Goal: Browse casually

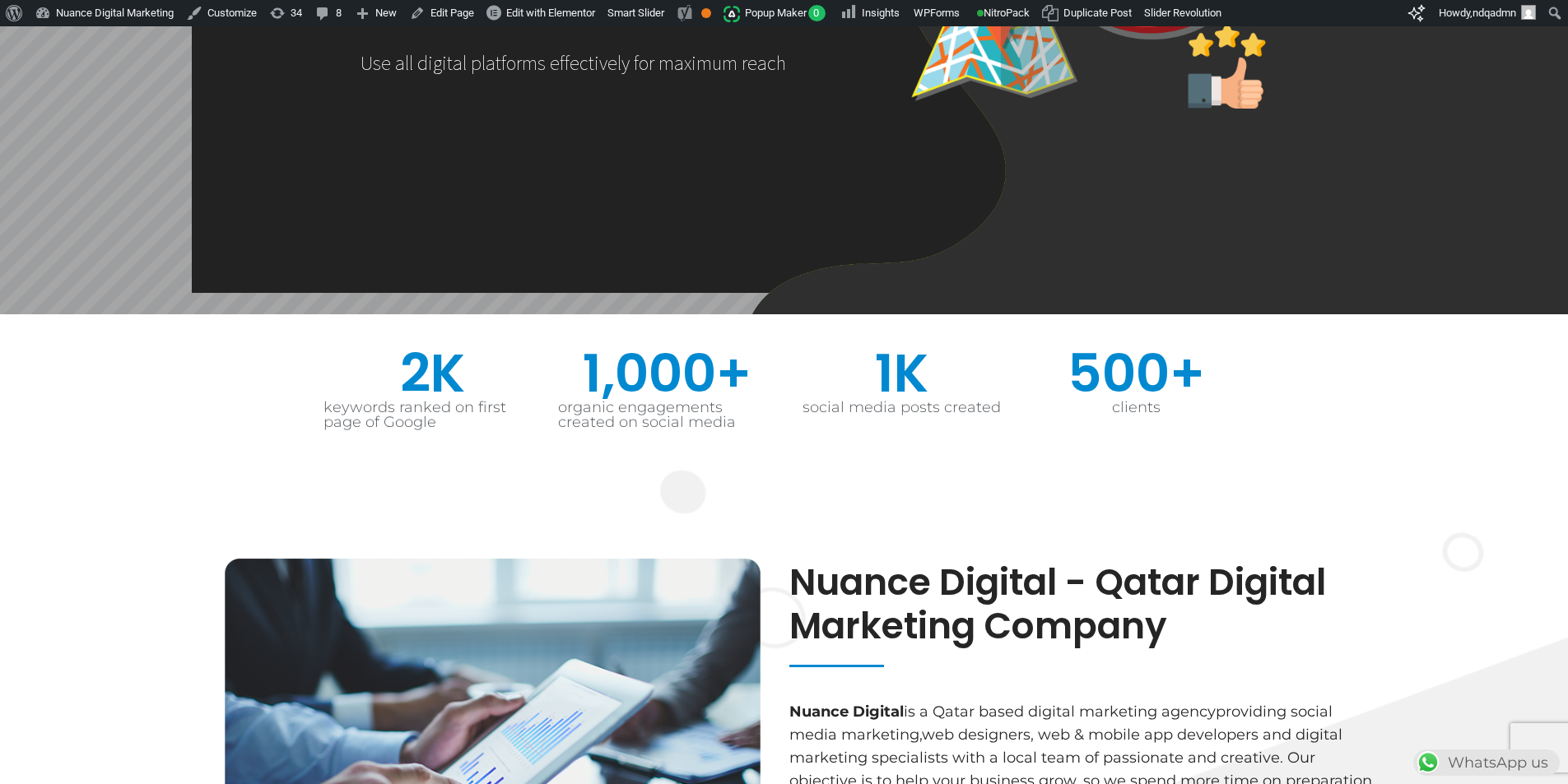
scroll to position [0, 433]
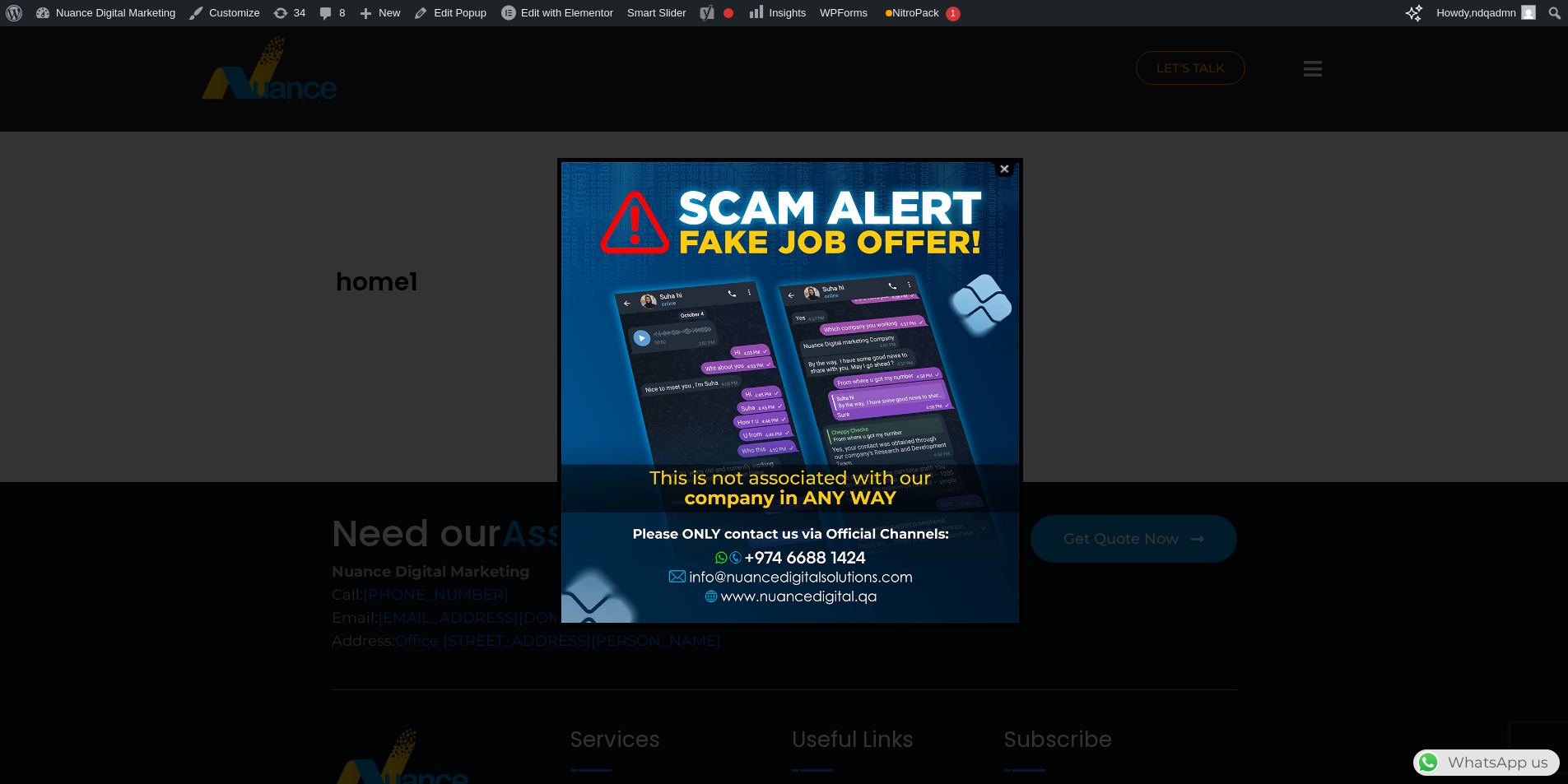
click at [998, 171] on img at bounding box center [1003, 168] width 31 height 16
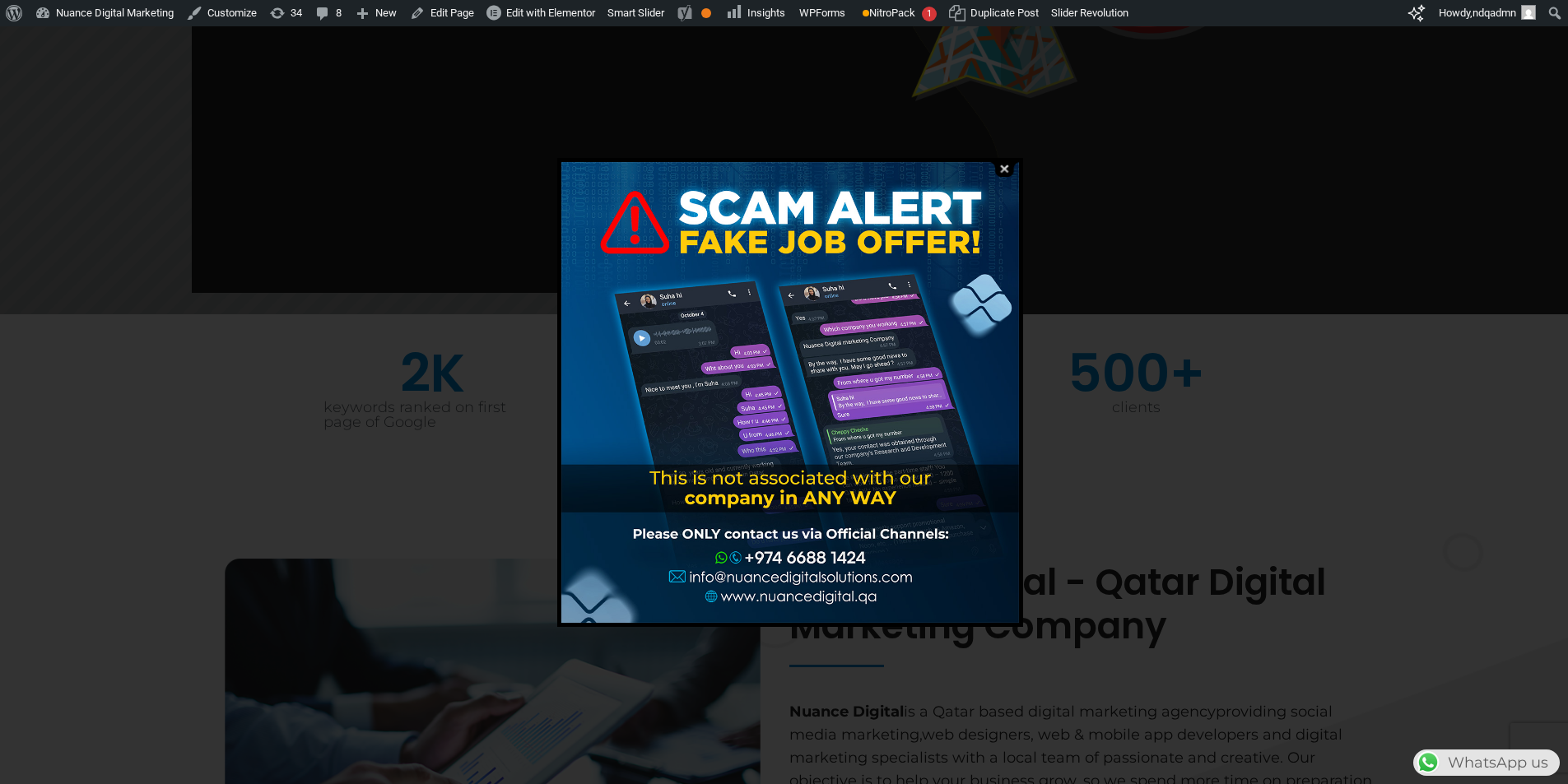
scroll to position [0, 433]
click at [1002, 173] on img at bounding box center [1003, 168] width 31 height 16
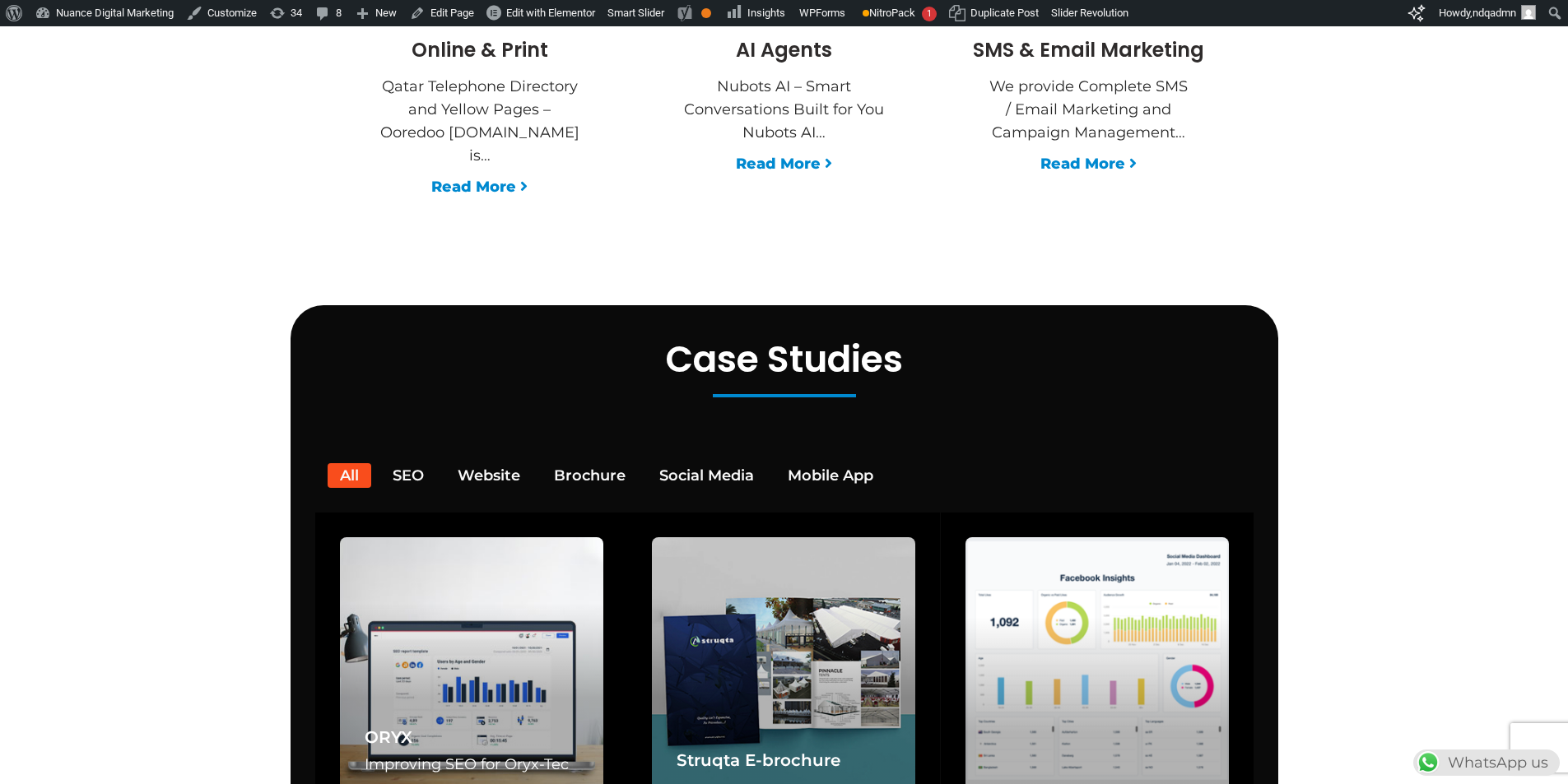
scroll to position [0, 0]
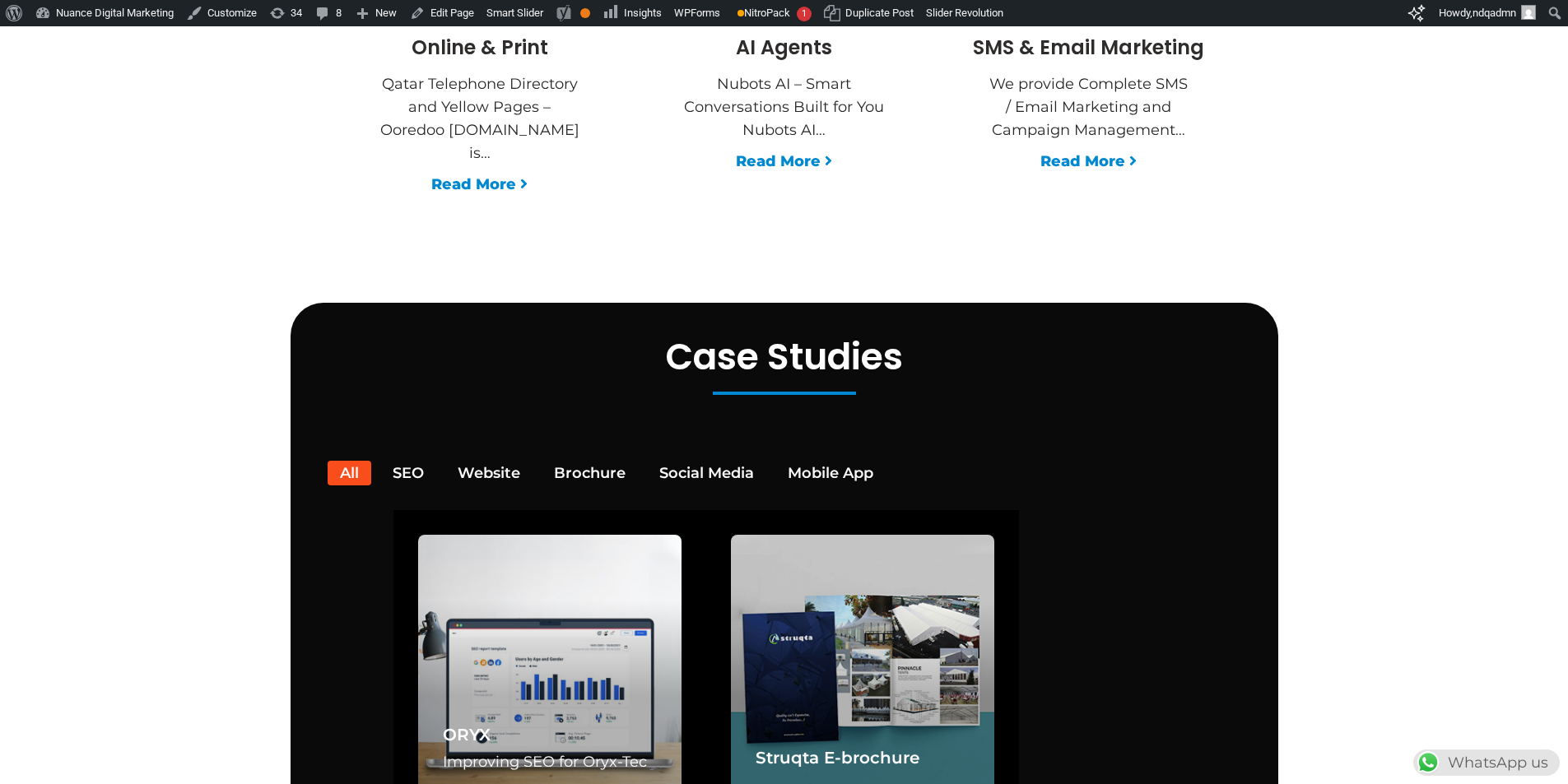
scroll to position [3129, 0]
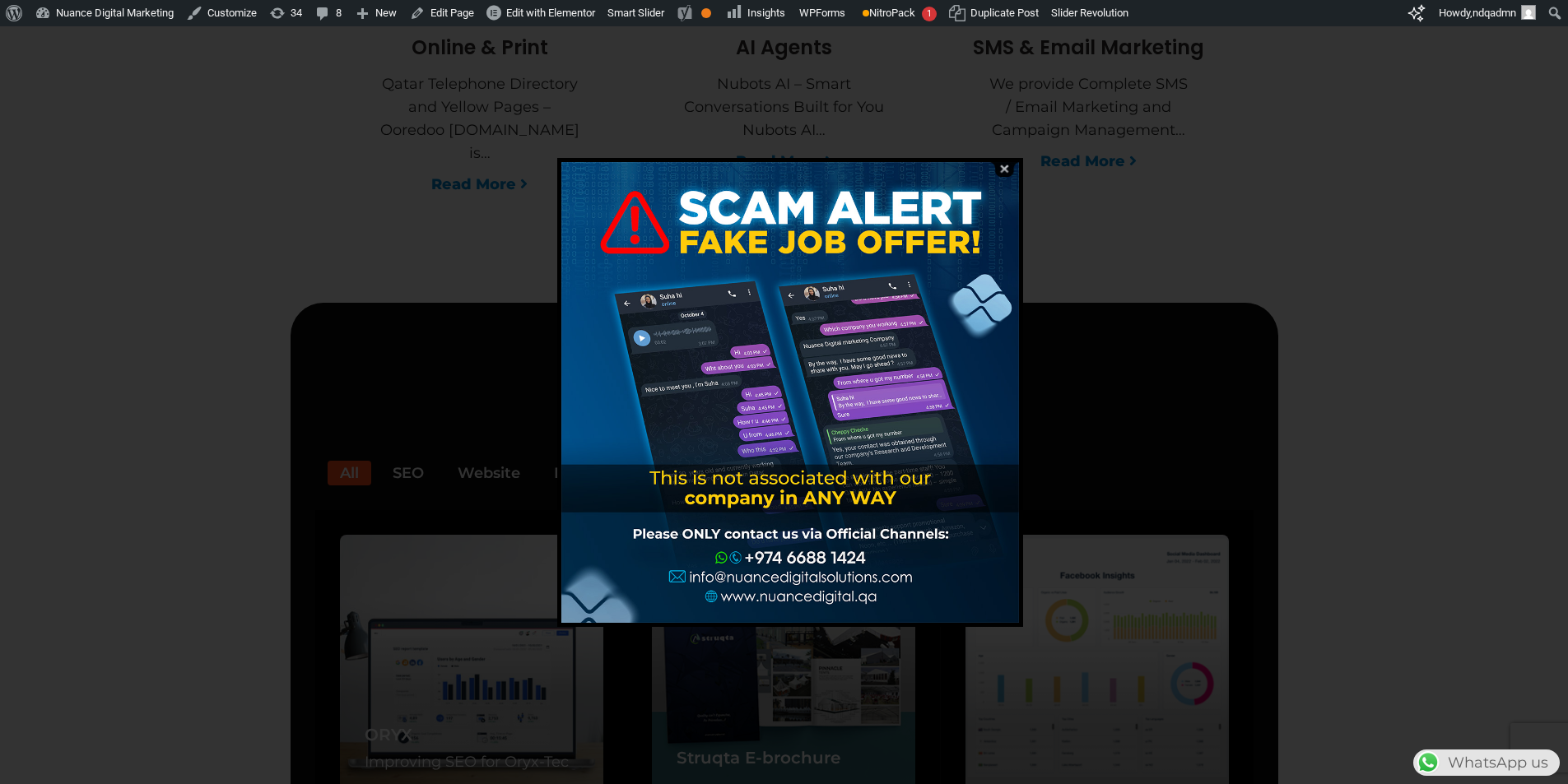
click at [1003, 170] on img at bounding box center [1003, 168] width 31 height 16
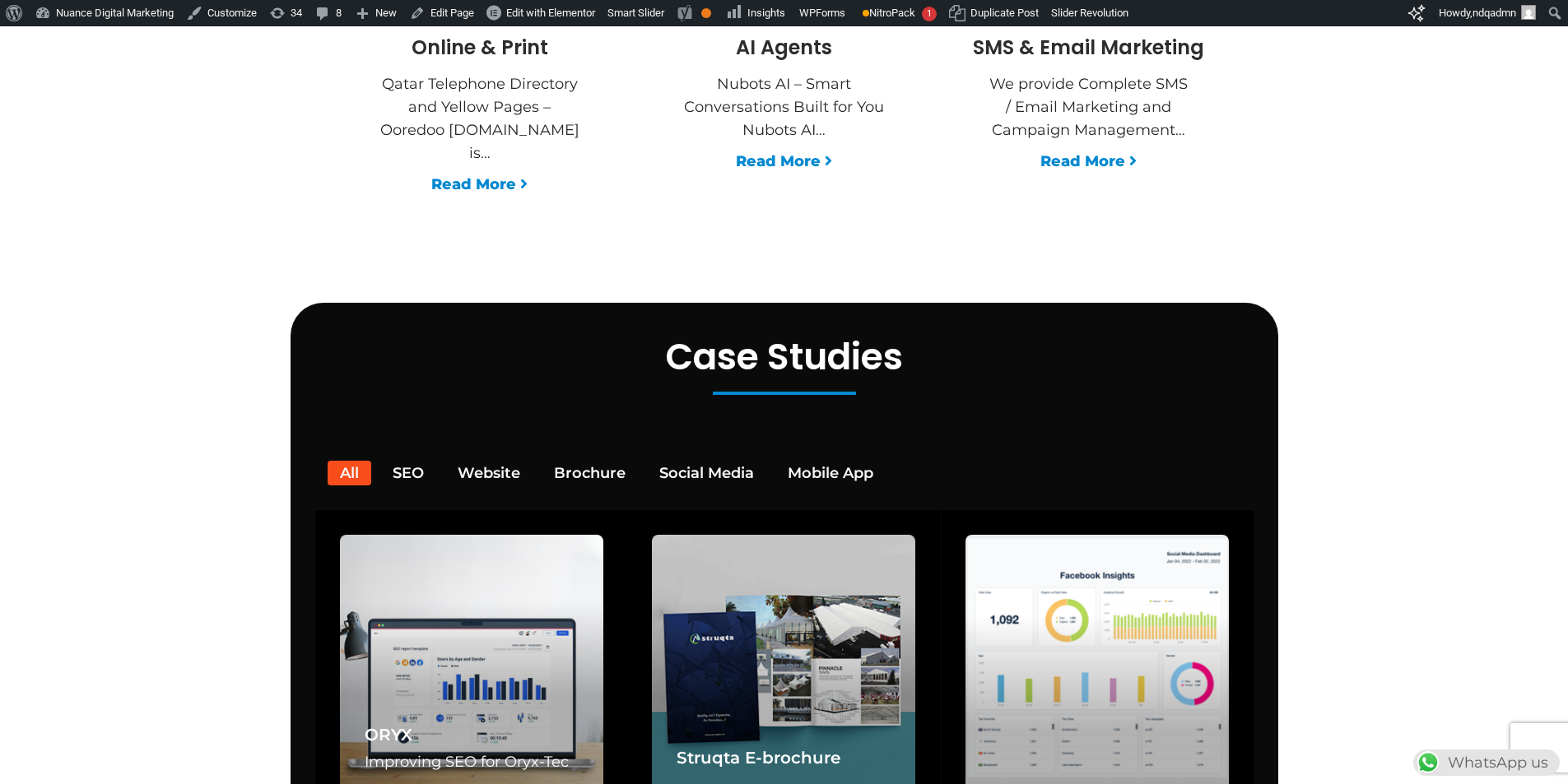
scroll to position [0, 434]
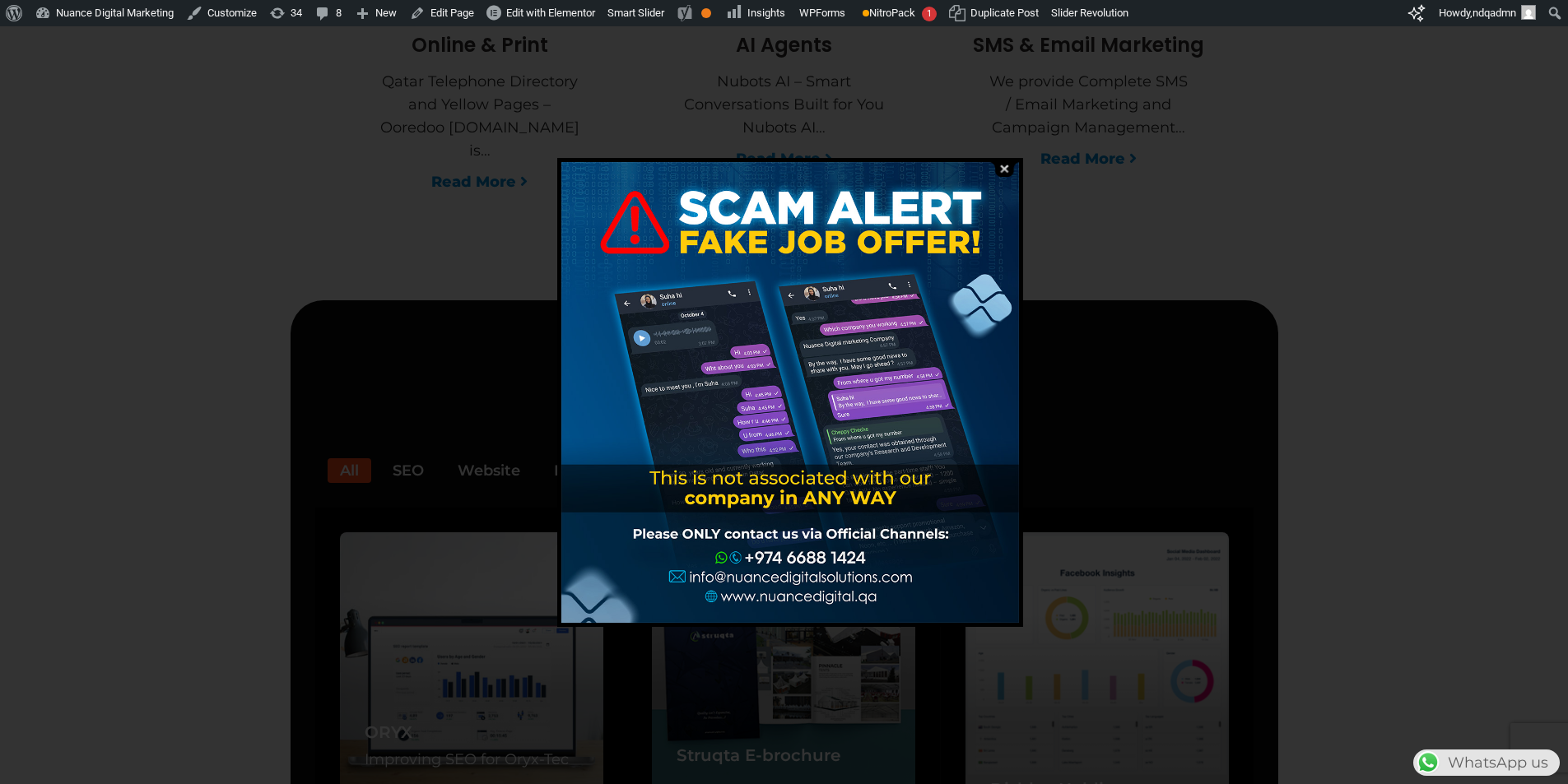
scroll to position [0, 434]
click at [731, 289] on div at bounding box center [790, 392] width 458 height 461
click at [751, 336] on div at bounding box center [790, 392] width 458 height 461
click at [737, 457] on div at bounding box center [790, 392] width 458 height 461
click at [806, 482] on div at bounding box center [790, 392] width 458 height 461
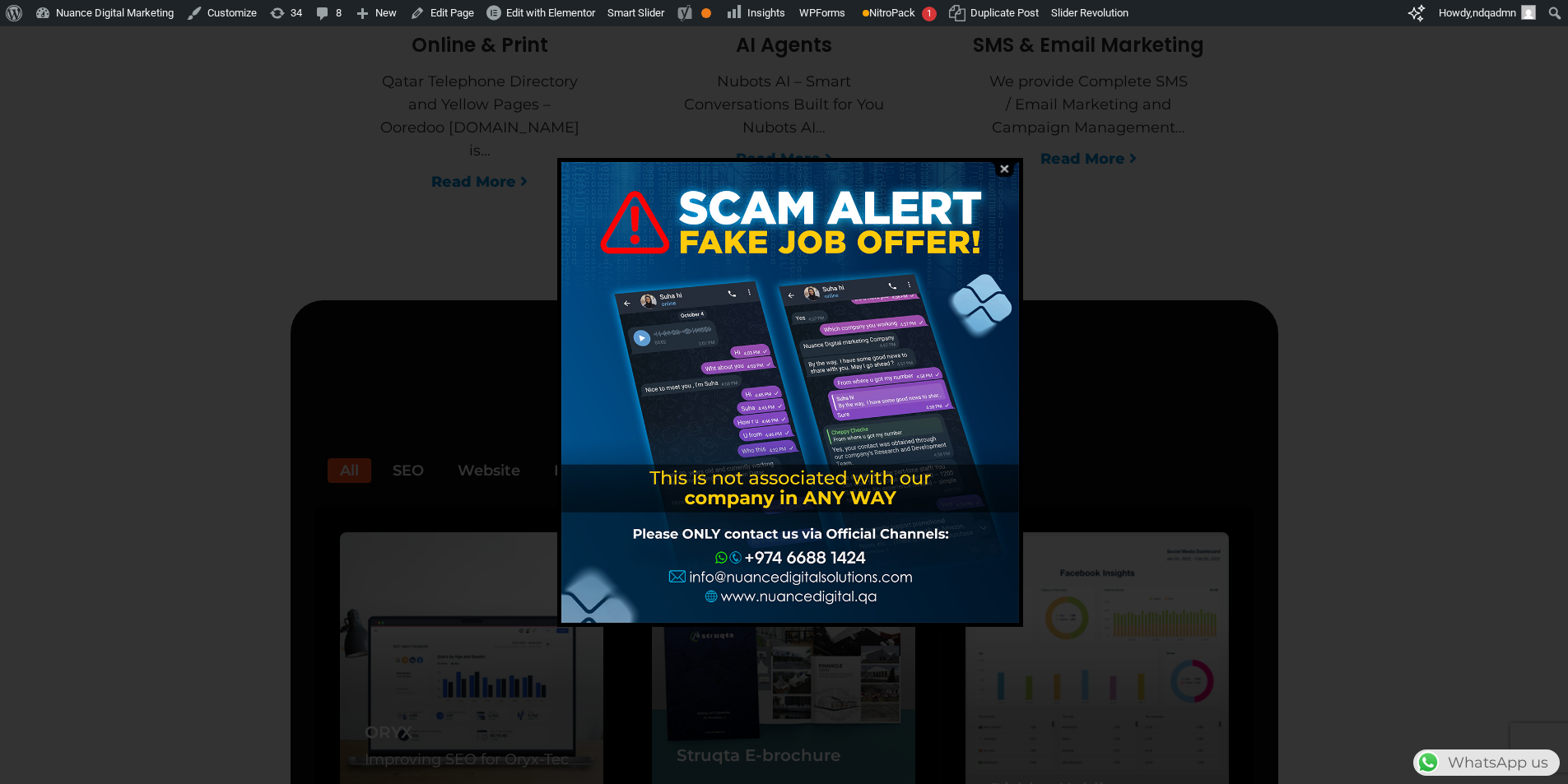
click at [1003, 168] on img at bounding box center [1003, 168] width 31 height 16
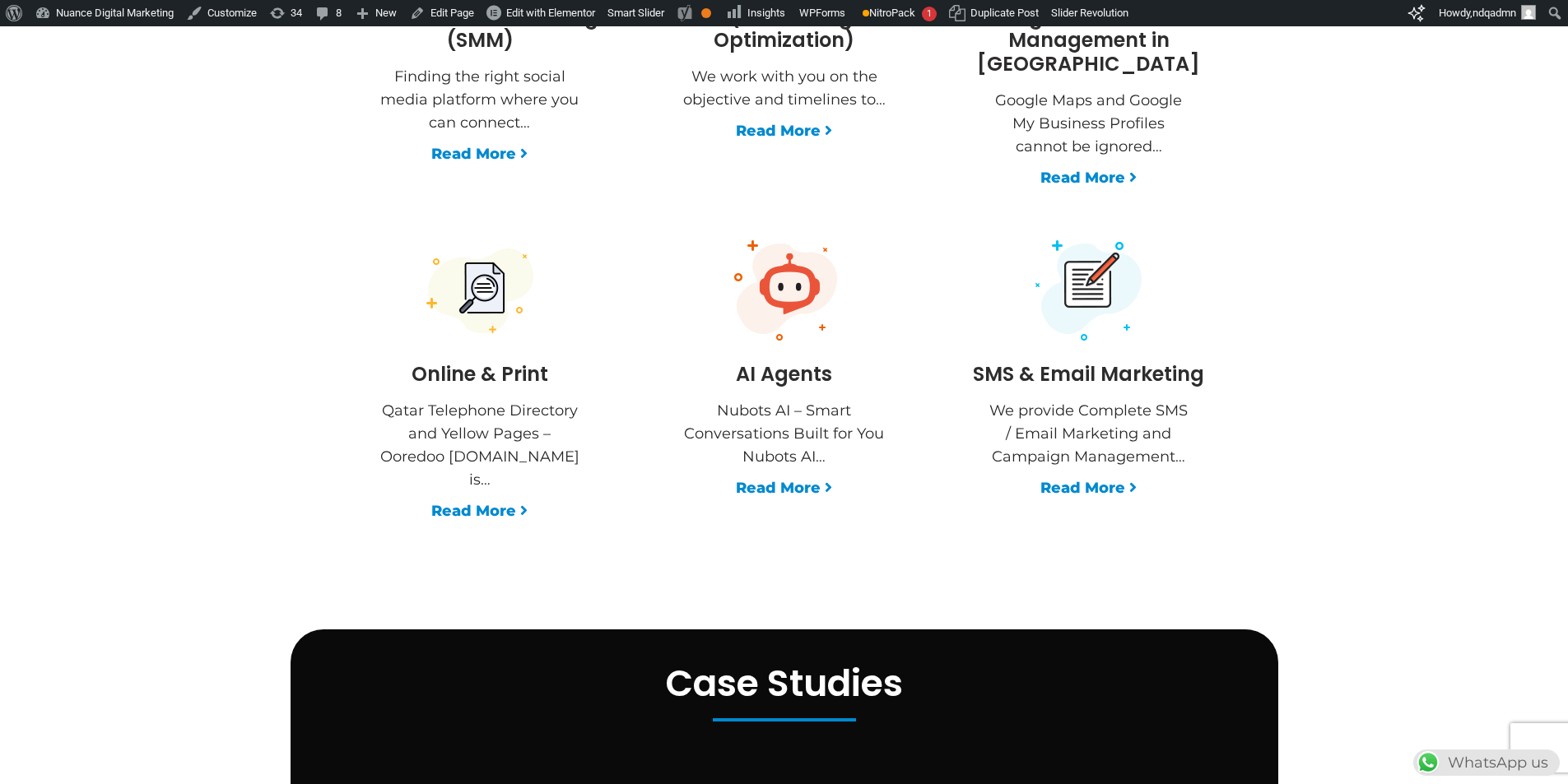
scroll to position [0, 178]
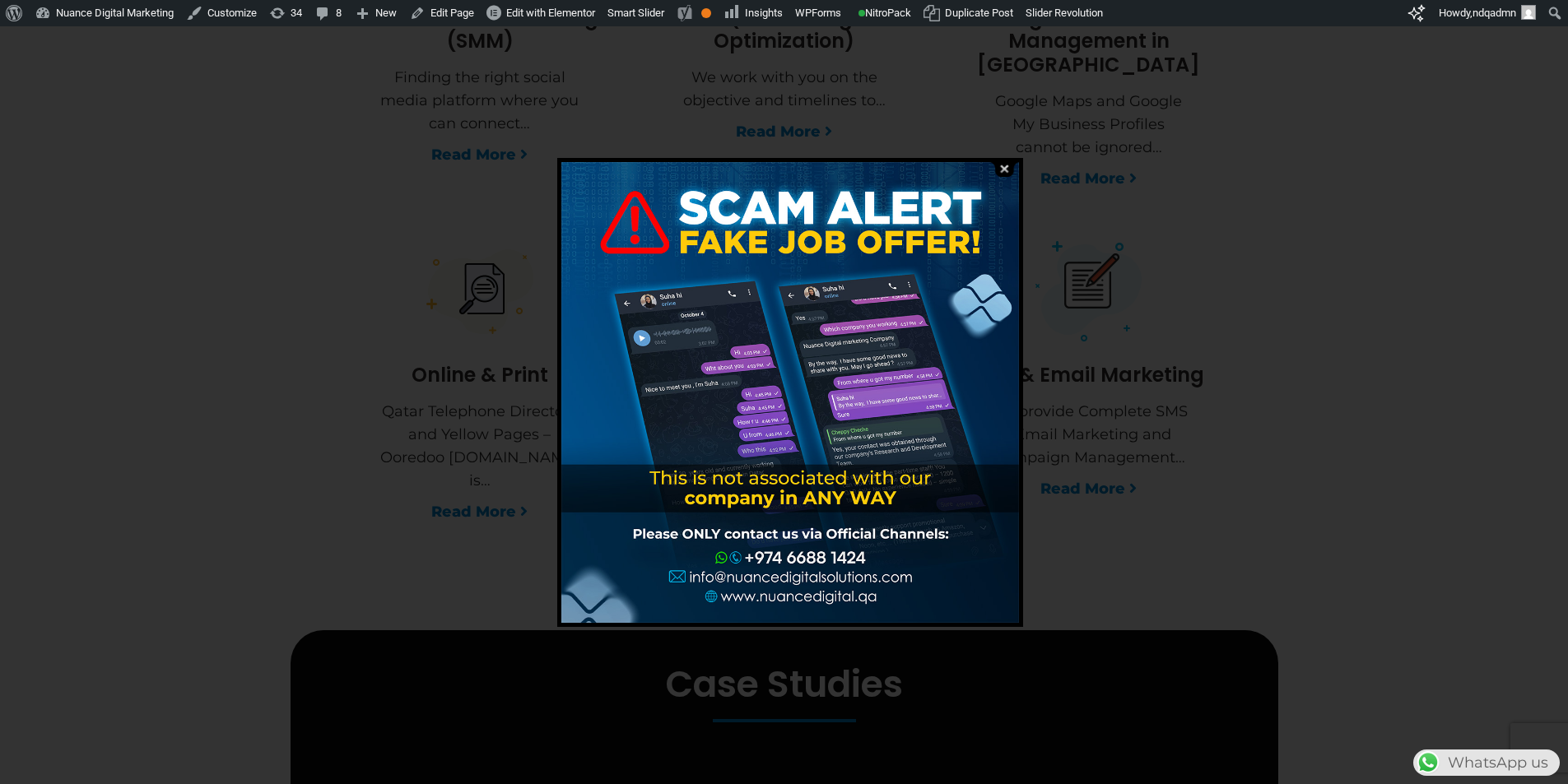
click at [1009, 169] on img at bounding box center [1003, 168] width 31 height 16
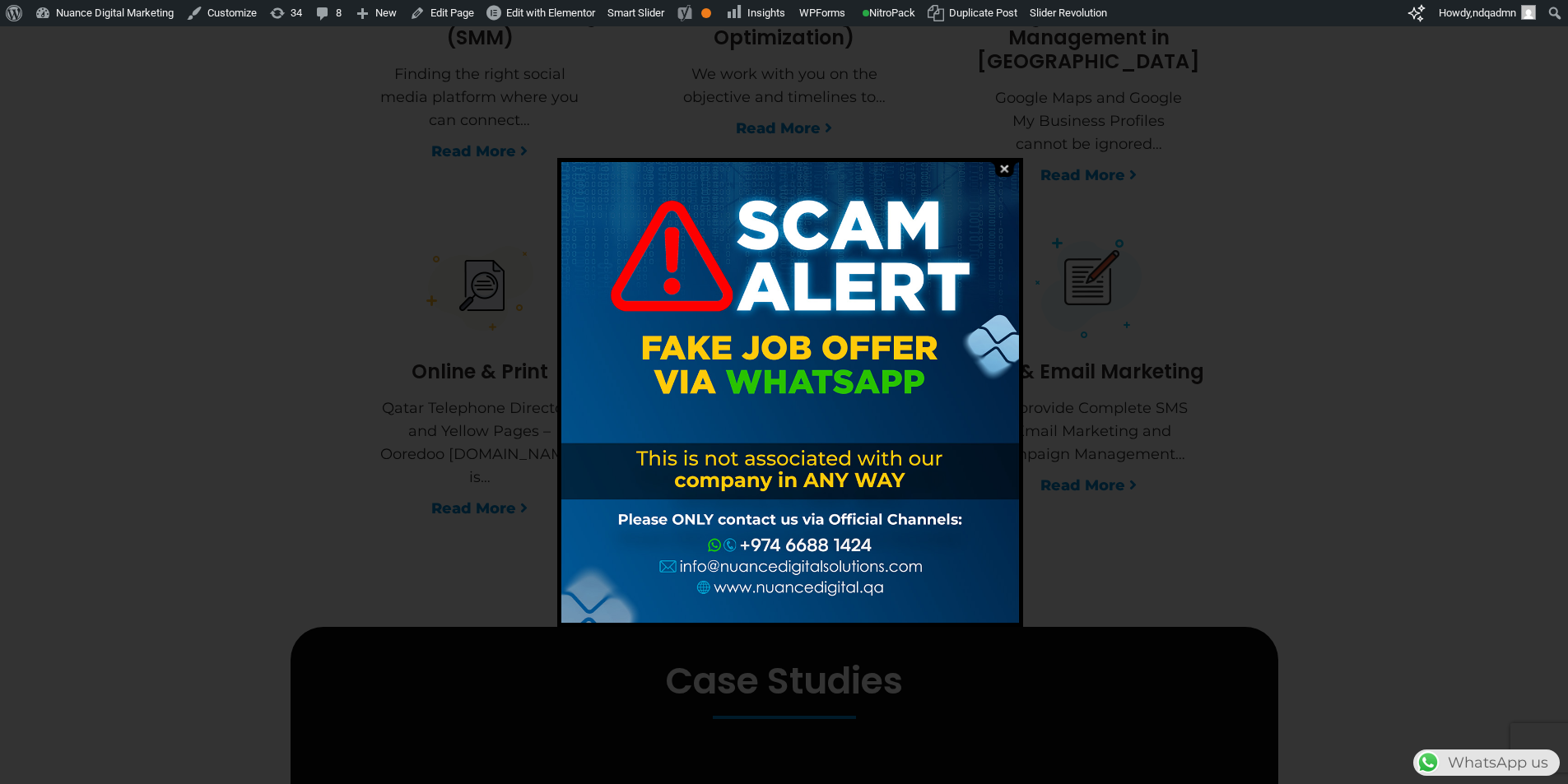
scroll to position [0, 434]
